Goal: Transaction & Acquisition: Purchase product/service

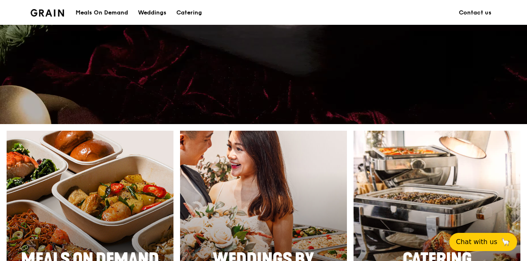
scroll to position [372, 0]
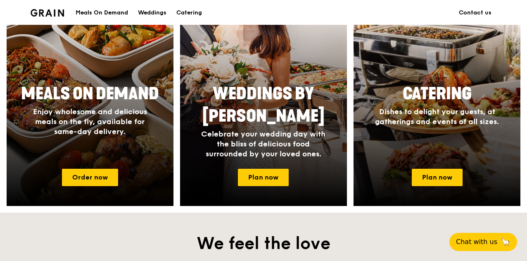
click at [111, 13] on div "Meals On Demand" at bounding box center [102, 12] width 52 height 25
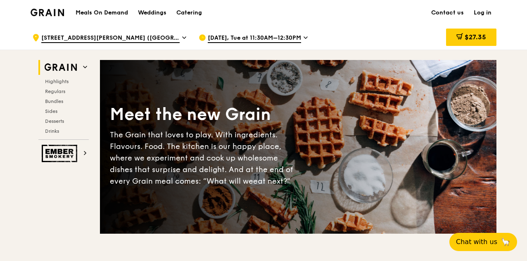
click at [268, 36] on span "[DATE], Tue at 11:30AM–12:30PM" at bounding box center [254, 38] width 93 height 9
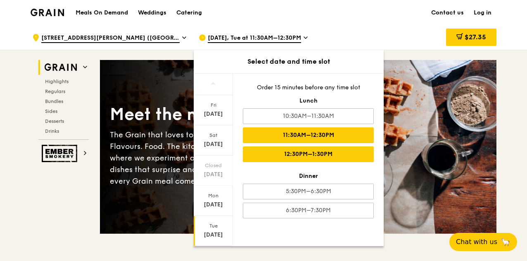
click at [291, 151] on div "12:30PM–1:30PM" at bounding box center [308, 154] width 131 height 16
click at [297, 134] on div "11:30AM–12:30PM" at bounding box center [308, 135] width 131 height 16
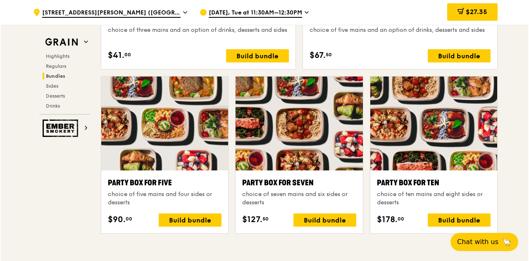
scroll to position [1610, 0]
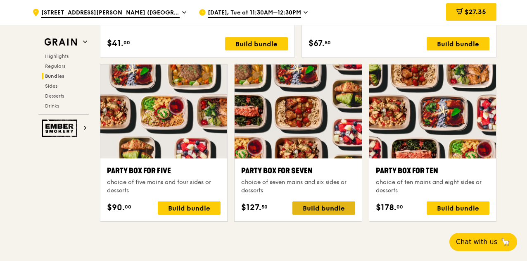
click at [339, 204] on div "Build bundle" at bounding box center [323, 207] width 63 height 13
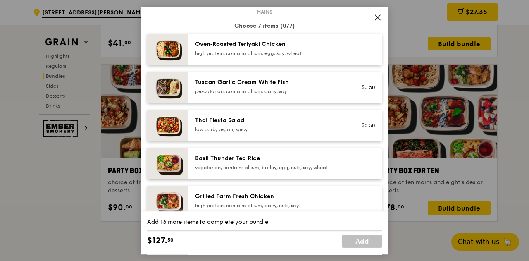
scroll to position [41, 0]
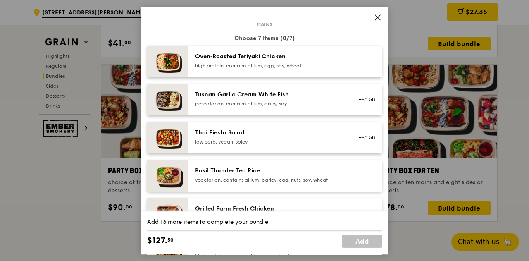
click at [326, 61] on div "Oven‑Roasted Teriyaki Chicken high protein, contains allium, egg, soy, wheat" at bounding box center [269, 60] width 148 height 17
click at [300, 62] on div "high protein, contains allium, egg, soy, wheat" at bounding box center [269, 65] width 148 height 7
click at [303, 62] on div "Oven‑Roasted Teriyaki Chicken high protein, contains allium, egg, soy, wheat" at bounding box center [269, 60] width 148 height 17
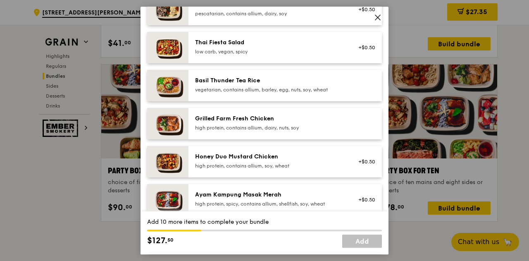
scroll to position [124, 0]
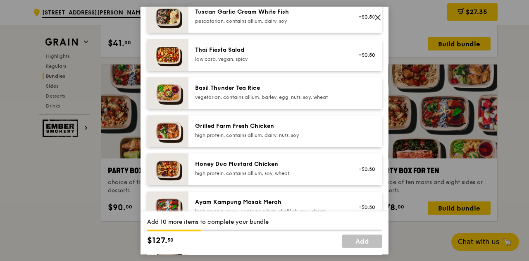
click at [337, 125] on div "Grilled Farm Fresh Chicken" at bounding box center [269, 126] width 148 height 8
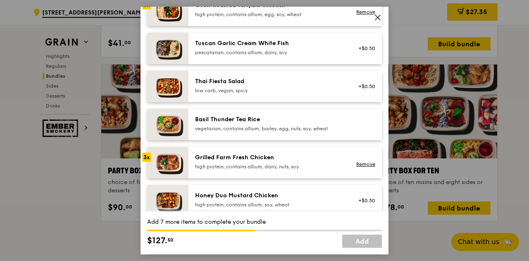
scroll to position [83, 0]
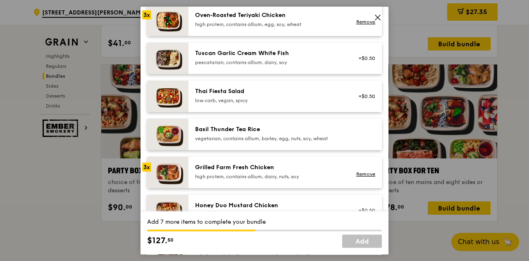
click at [273, 162] on div "Grilled Farm Fresh Chicken high protein, contains allium, dairy, nuts, soy Remo…" at bounding box center [284, 172] width 193 height 31
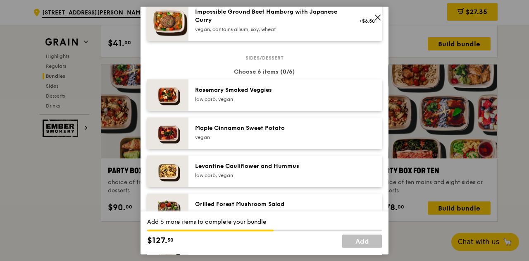
scroll to position [454, 0]
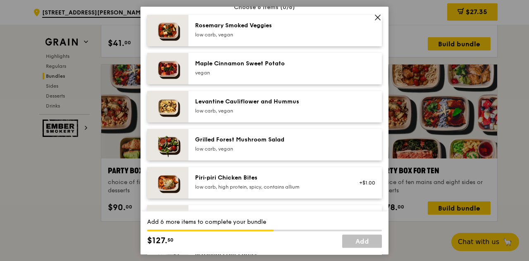
click at [263, 77] on div "Maple Cinnamon Sweet Potato [GEOGRAPHIC_DATA]" at bounding box center [284, 68] width 193 height 31
click at [281, 28] on div "Rosemary Smoked Veggies" at bounding box center [269, 25] width 148 height 8
click at [365, 29] on link "Remove" at bounding box center [365, 32] width 19 height 6
click at [240, 140] on div "Grilled Forest Mushroom Salad" at bounding box center [269, 139] width 148 height 8
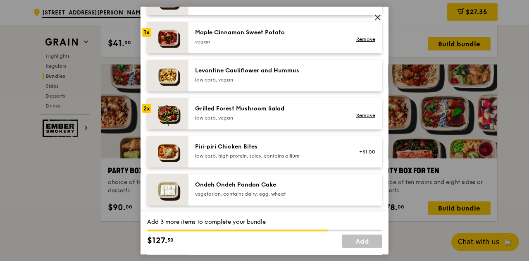
scroll to position [496, 0]
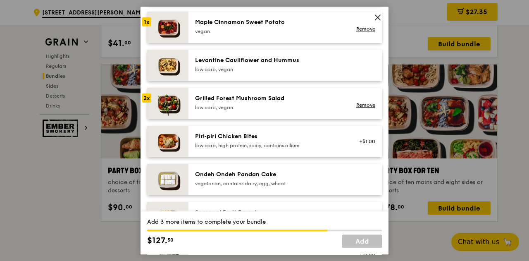
click at [247, 104] on div "low carb, vegan" at bounding box center [269, 107] width 148 height 7
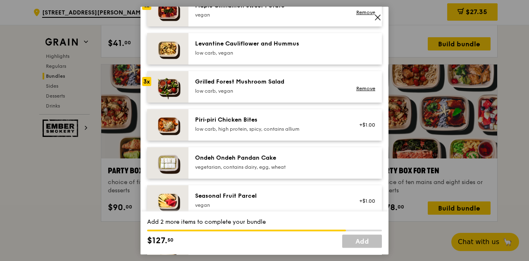
scroll to position [537, 0]
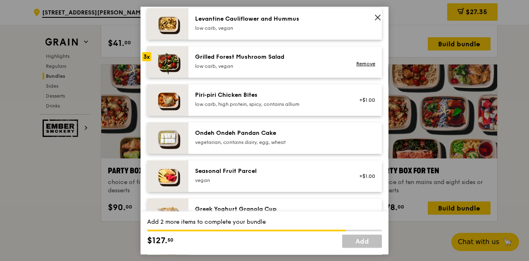
click at [270, 130] on div "Ondeh Ondeh Pandan Cake" at bounding box center [269, 133] width 148 height 8
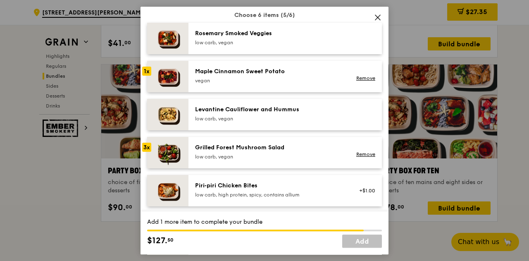
scroll to position [496, 0]
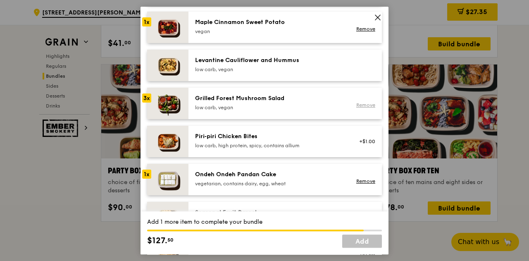
click at [366, 104] on link "Remove" at bounding box center [365, 105] width 19 height 6
click at [288, 104] on div "low carb, vegan" at bounding box center [269, 107] width 148 height 7
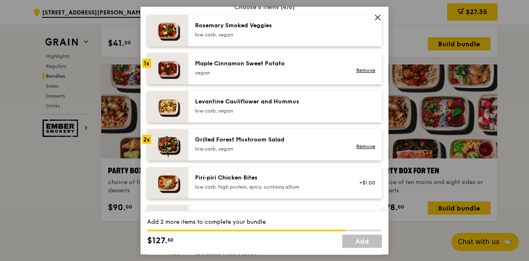
scroll to position [413, 0]
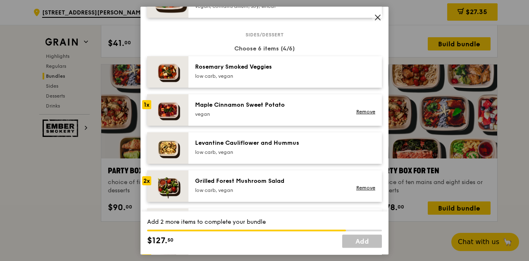
click at [277, 73] on div "low carb, vegan" at bounding box center [269, 76] width 148 height 7
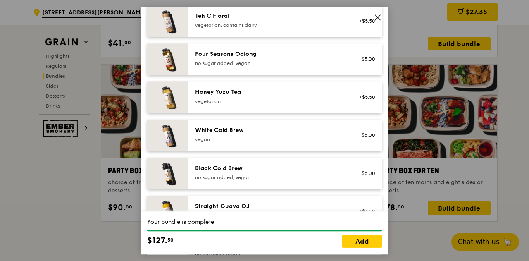
scroll to position [1021, 0]
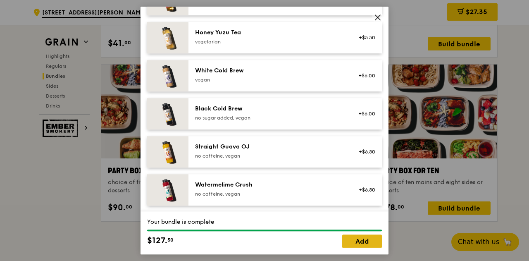
click at [363, 241] on link "Add" at bounding box center [362, 240] width 40 height 13
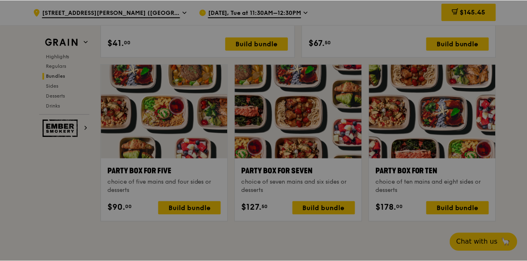
scroll to position [1610, 0]
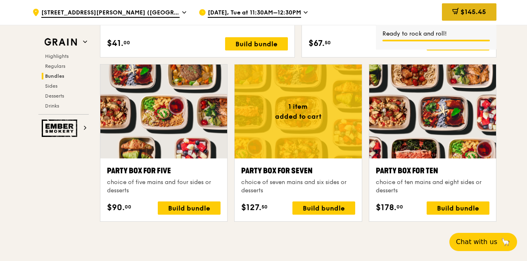
click at [460, 9] on span "$145.45" at bounding box center [473, 12] width 26 height 8
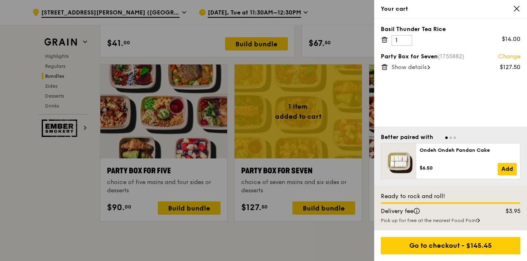
click at [385, 42] on icon at bounding box center [384, 39] width 7 height 7
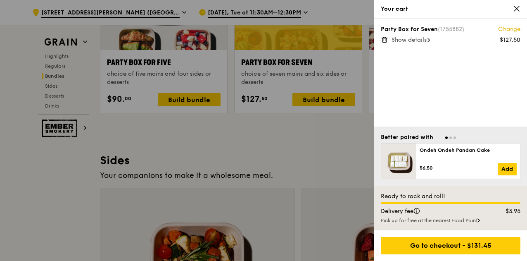
scroll to position [1734, 0]
